Goal: Check status: Check status

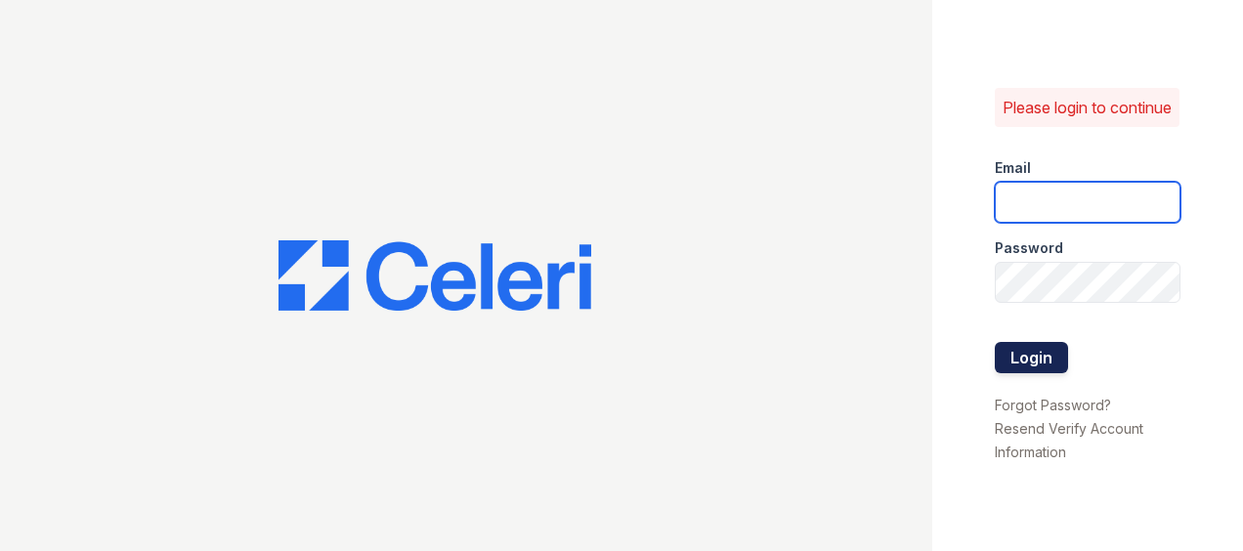
type input "[EMAIL_ADDRESS][DOMAIN_NAME]"
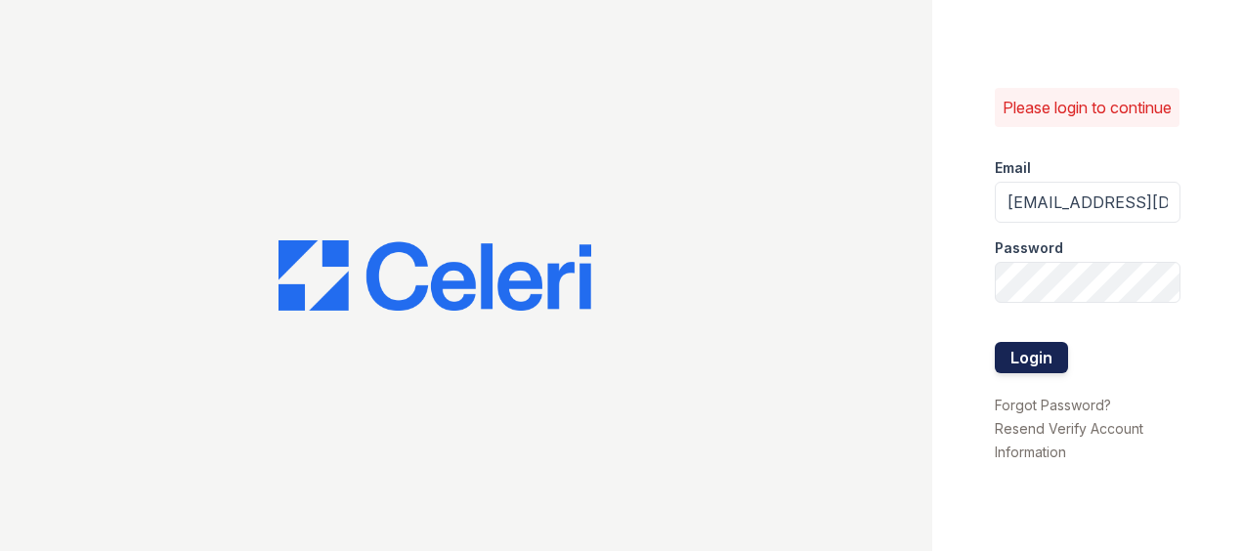
click at [1047, 369] on button "Login" at bounding box center [1031, 357] width 73 height 31
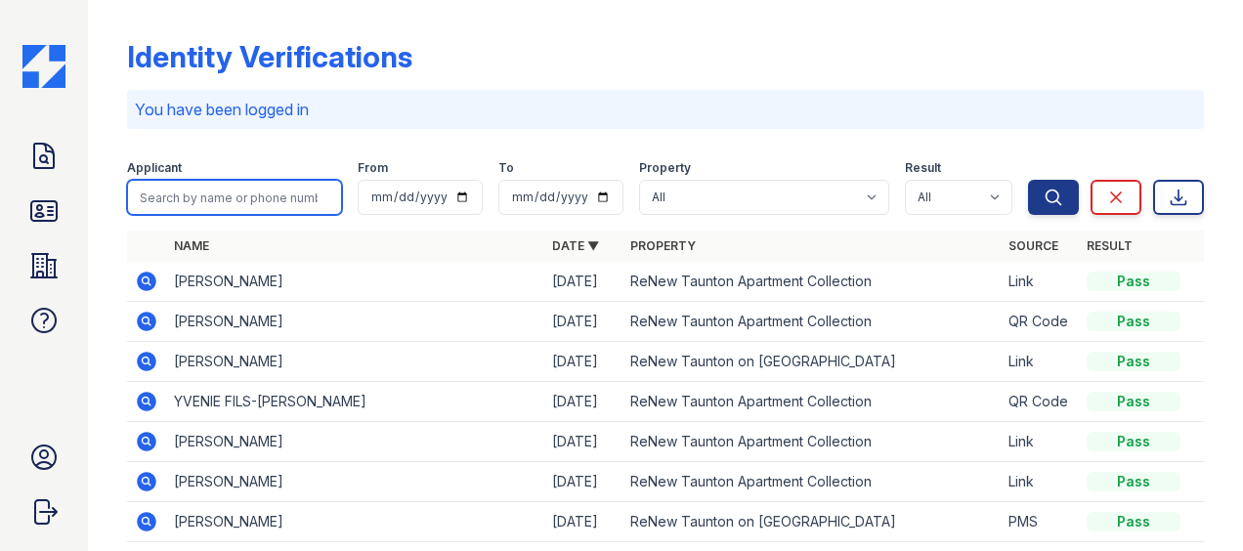
drag, startPoint x: 212, startPoint y: 199, endPoint x: 227, endPoint y: 199, distance: 14.7
click at [212, 199] on input "search" at bounding box center [234, 197] width 215 height 35
type input "ethan"
click at [1028, 180] on button "Search" at bounding box center [1053, 197] width 51 height 35
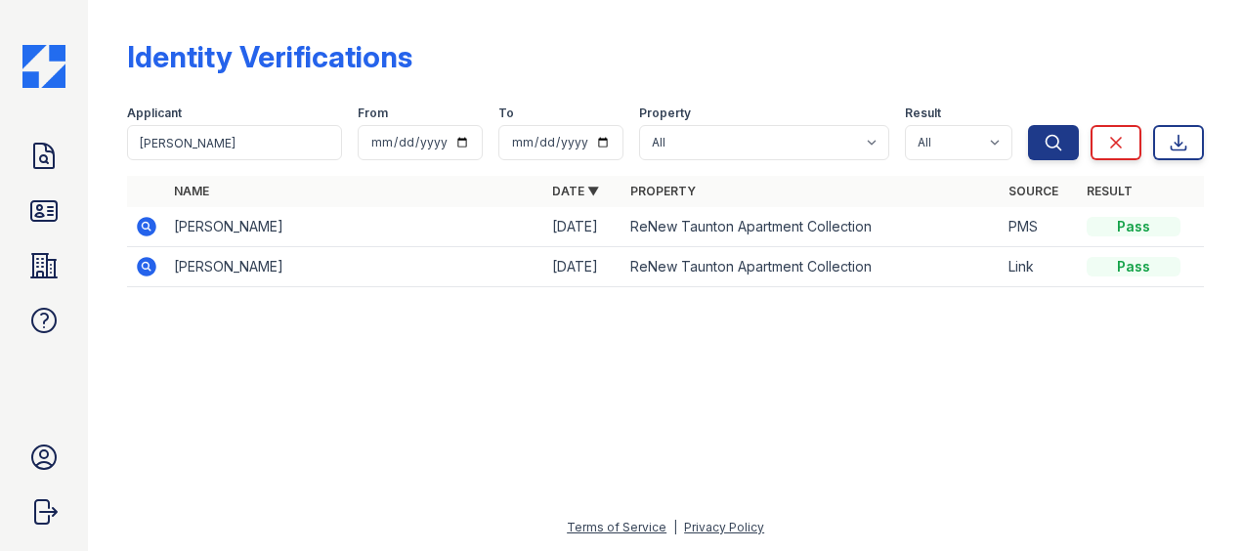
click at [150, 225] on icon at bounding box center [147, 227] width 20 height 20
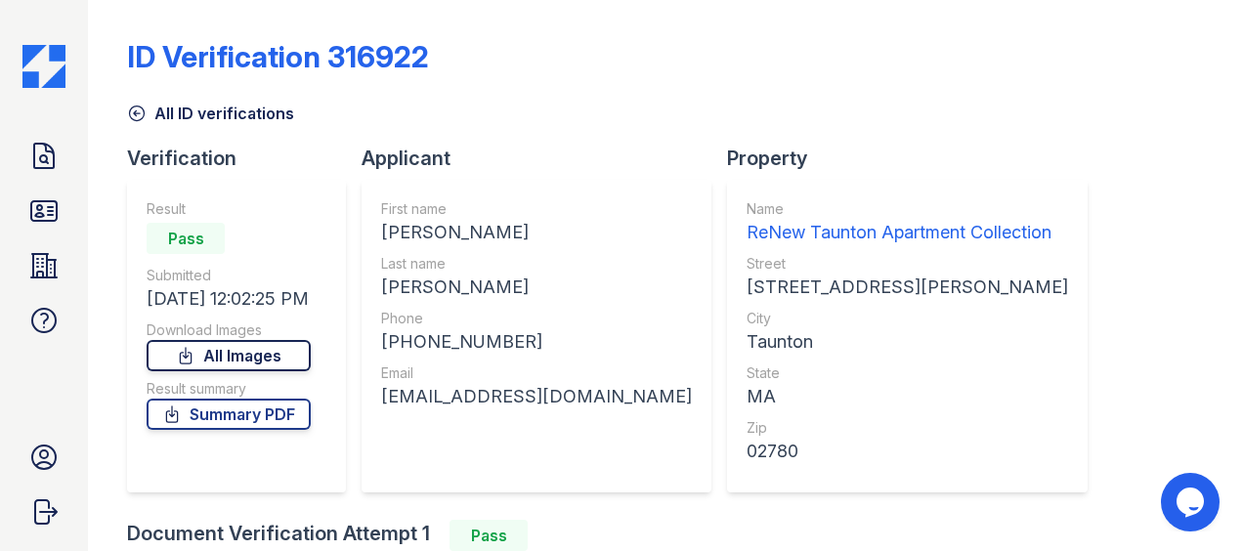
click at [227, 360] on link "All Images" at bounding box center [229, 355] width 164 height 31
click at [241, 417] on link "Summary PDF" at bounding box center [229, 414] width 164 height 31
